Goal: Task Accomplishment & Management: Manage account settings

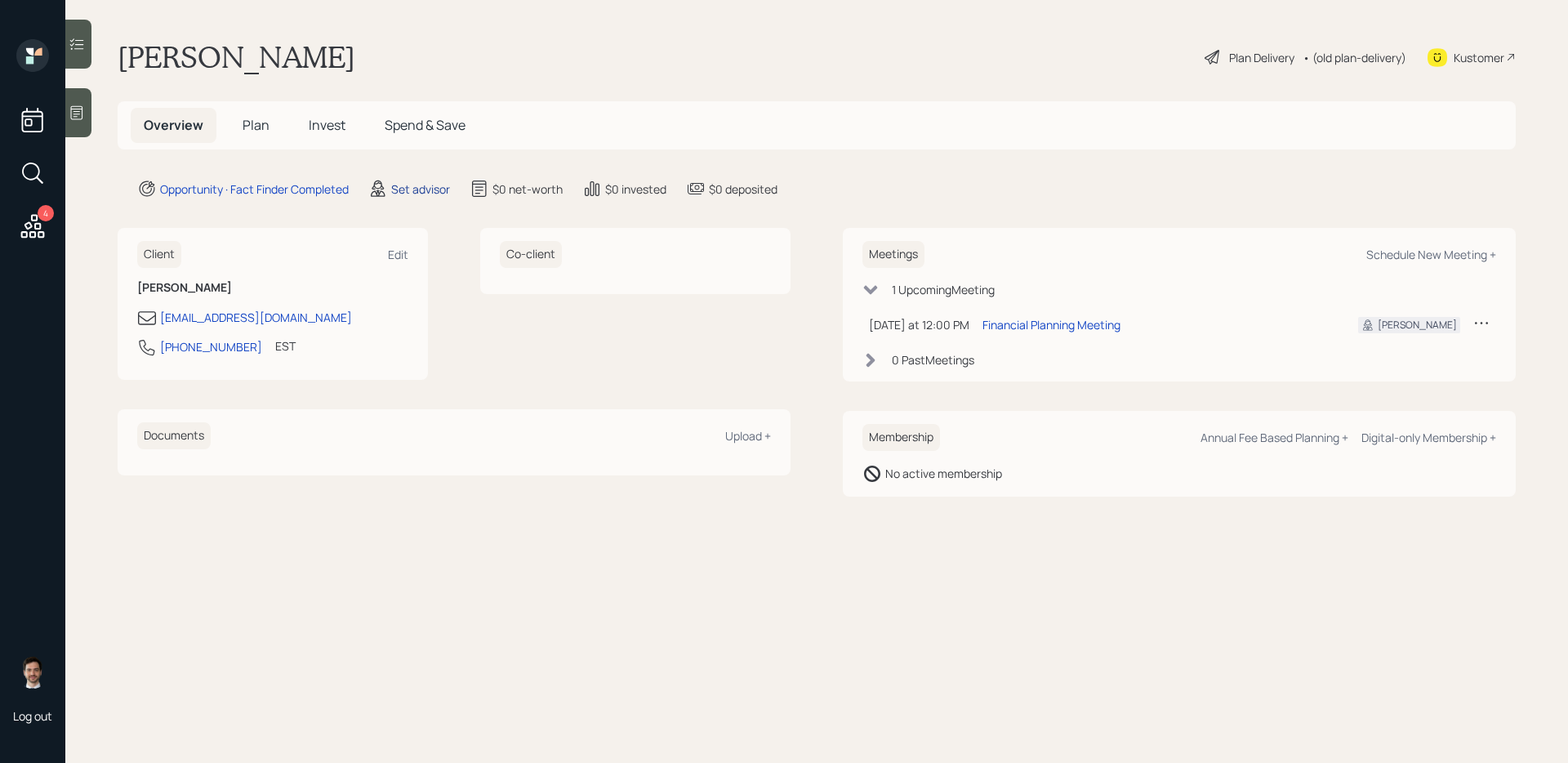
click at [419, 184] on div "Set advisor" at bounding box center [420, 188] width 59 height 17
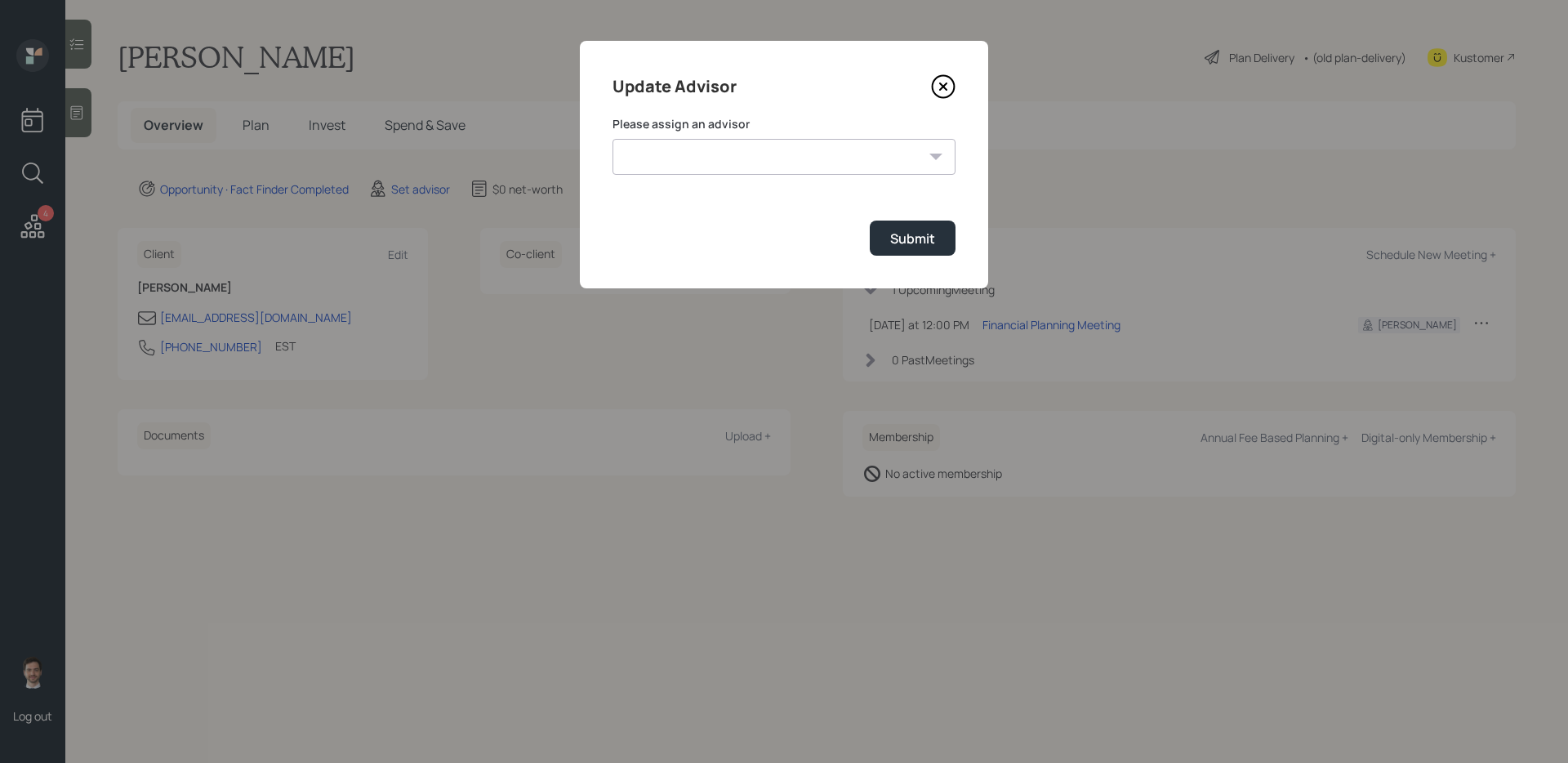
click at [706, 163] on select "[PERSON_NAME] [PERSON_NAME] End [PERSON_NAME] [PERSON_NAME] [PERSON_NAME] [PERS…" at bounding box center [784, 157] width 343 height 36
select select "ef6b64e1-8f62-4a74-b865-a7df4b35b836"
click at [892, 225] on button "Submit" at bounding box center [913, 237] width 86 height 35
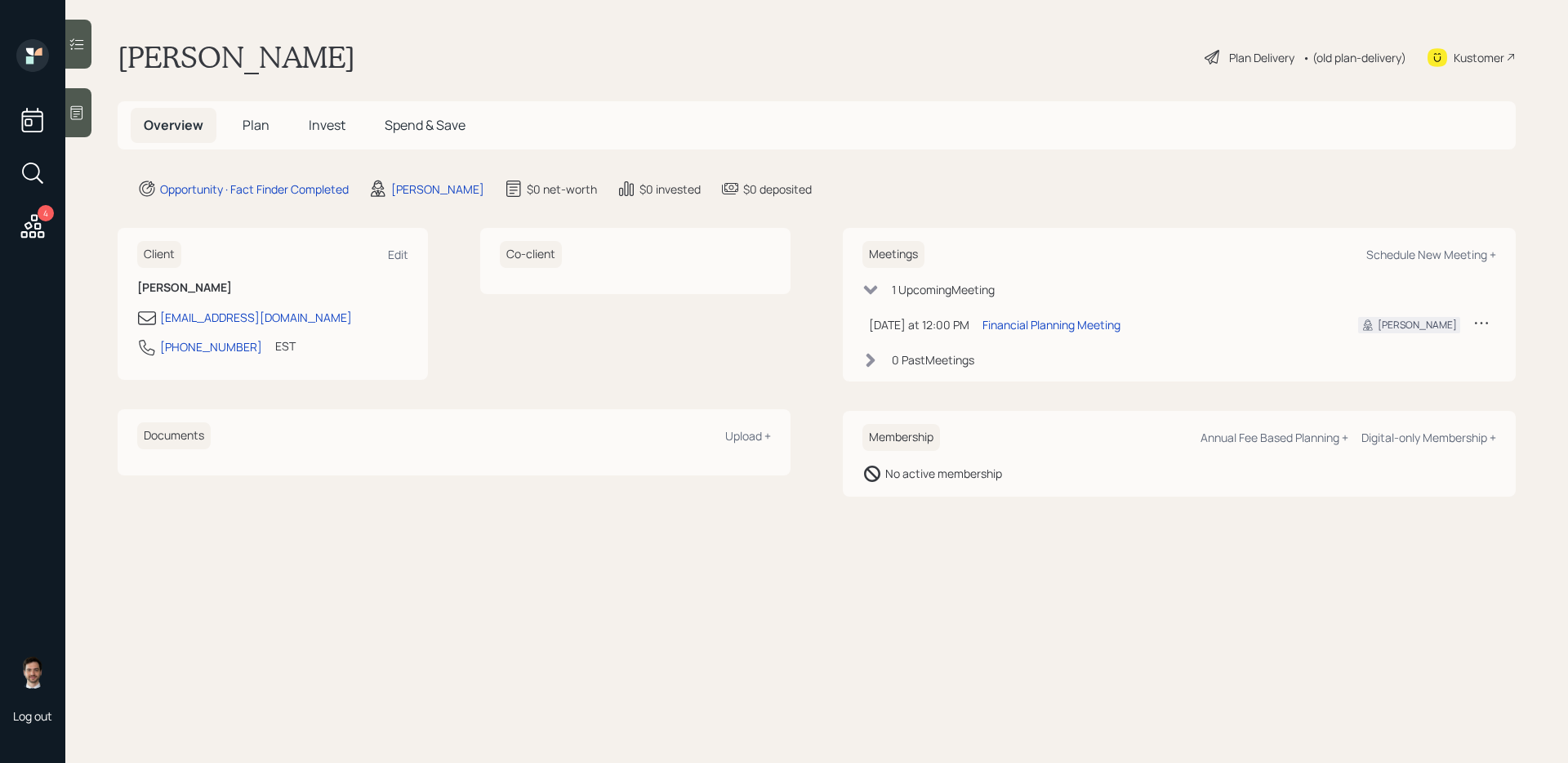
click at [266, 123] on span "Plan" at bounding box center [256, 125] width 27 height 18
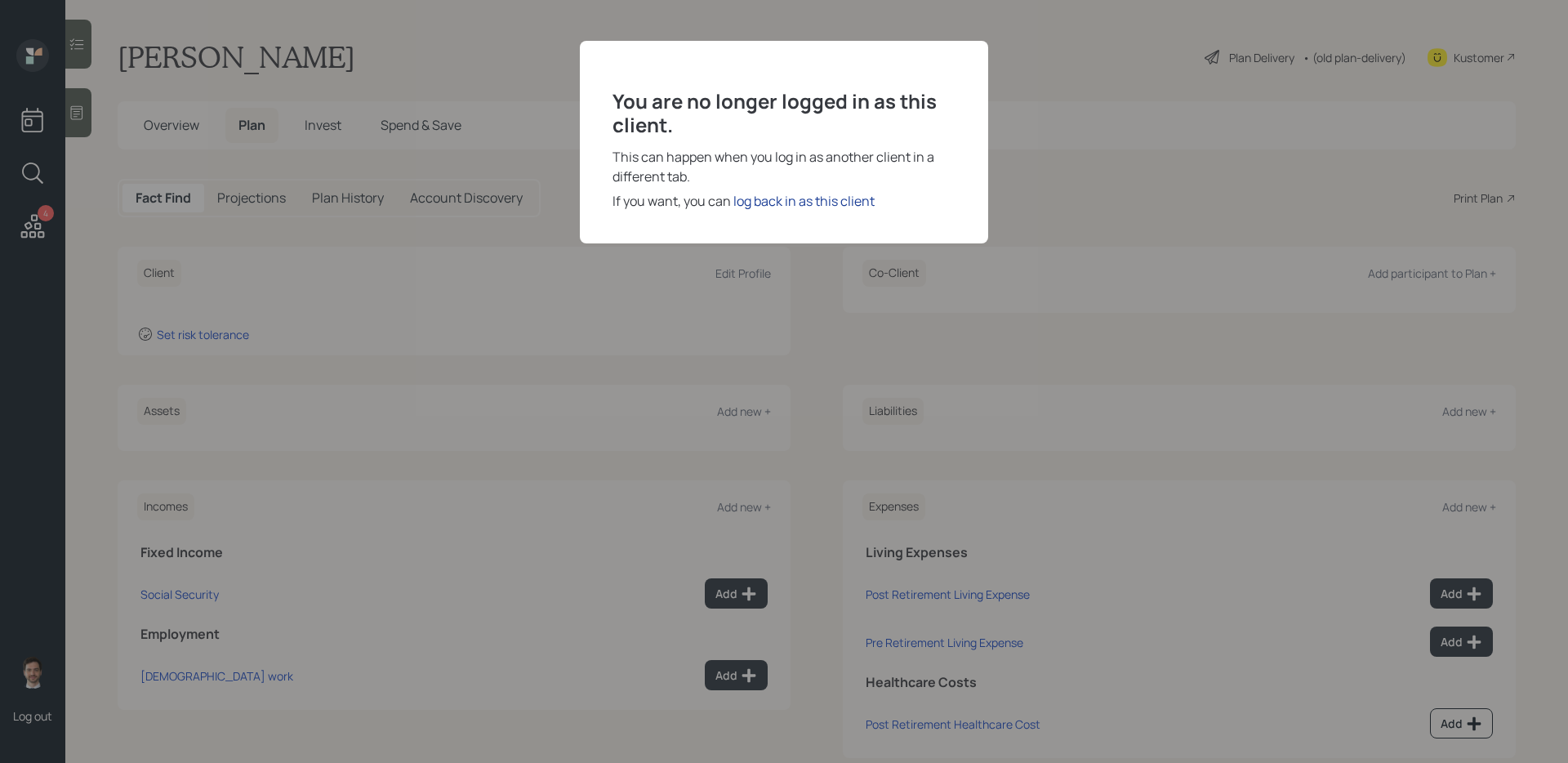
click at [770, 206] on div "log back in as this client" at bounding box center [804, 201] width 141 height 20
